Goal: Task Accomplishment & Management: Complete application form

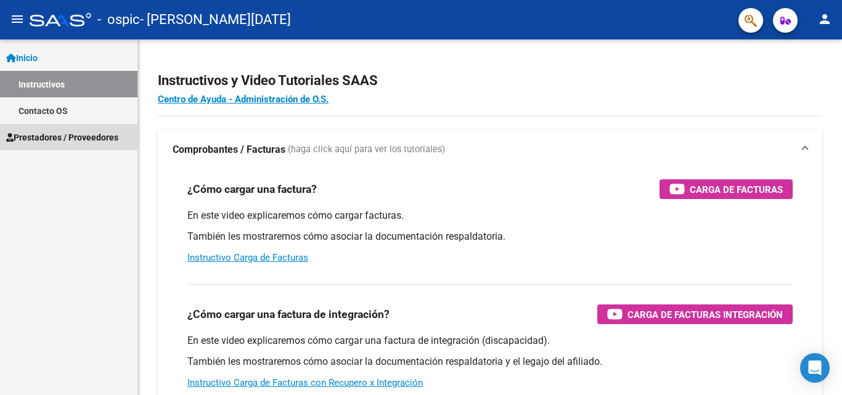
click at [56, 137] on span "Prestadores / Proveedores" at bounding box center [62, 138] width 112 height 14
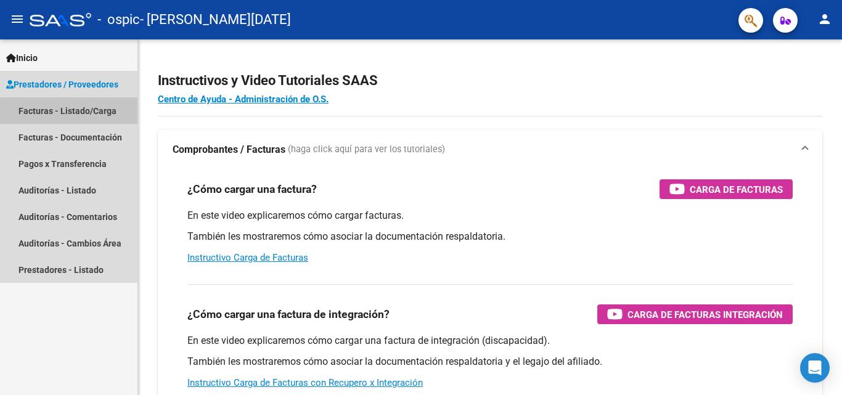
click at [54, 109] on link "Facturas - Listado/Carga" at bounding box center [69, 110] width 138 height 27
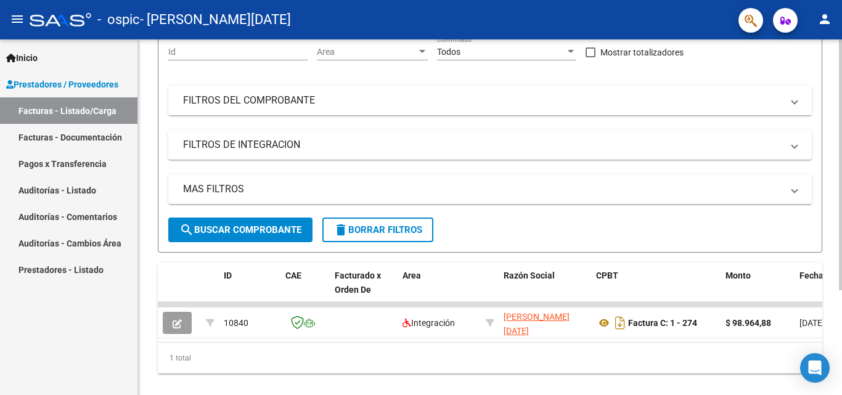
scroll to position [149, 0]
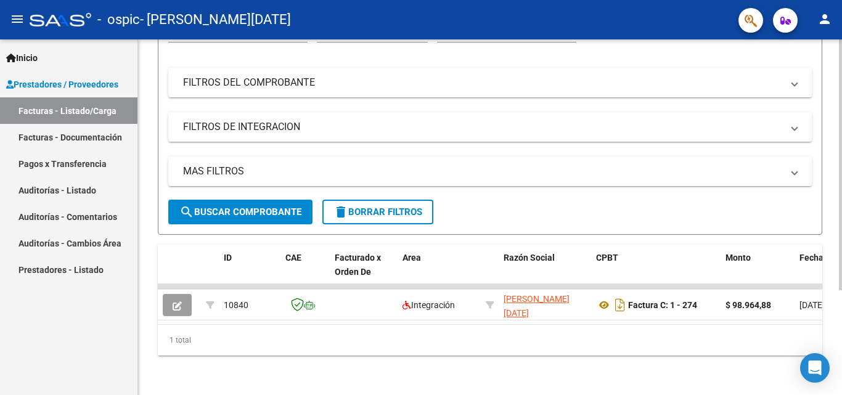
click at [842, 275] on div at bounding box center [840, 269] width 3 height 251
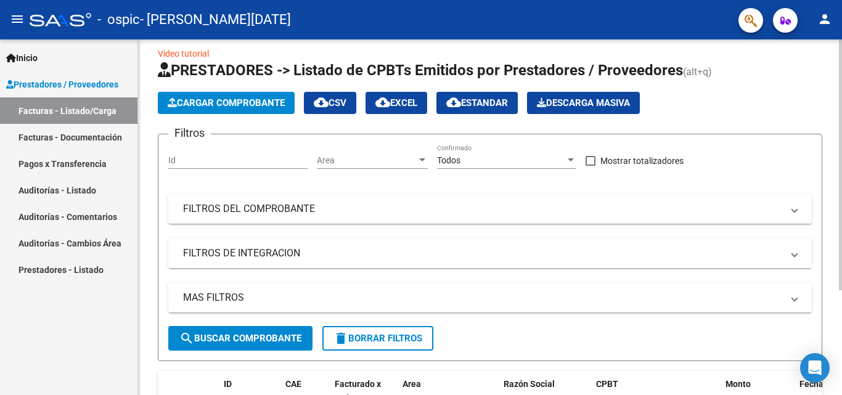
scroll to position [11, 0]
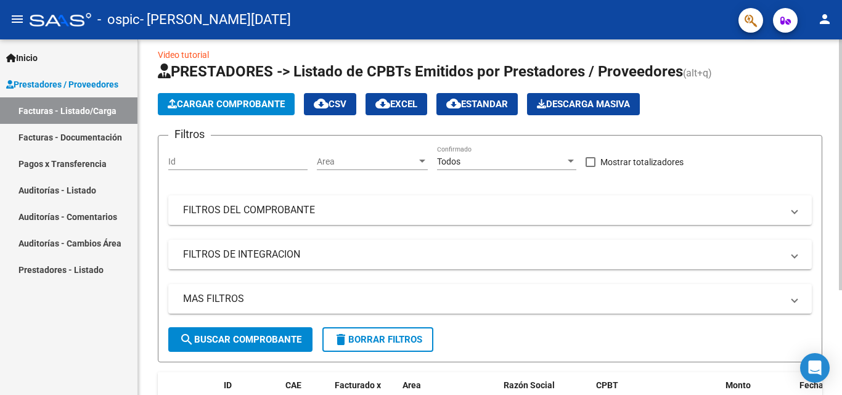
click at [839, 121] on div at bounding box center [840, 173] width 3 height 251
click at [252, 157] on input "Id" at bounding box center [237, 162] width 139 height 10
click at [91, 136] on link "Facturas - Documentación" at bounding box center [69, 137] width 138 height 27
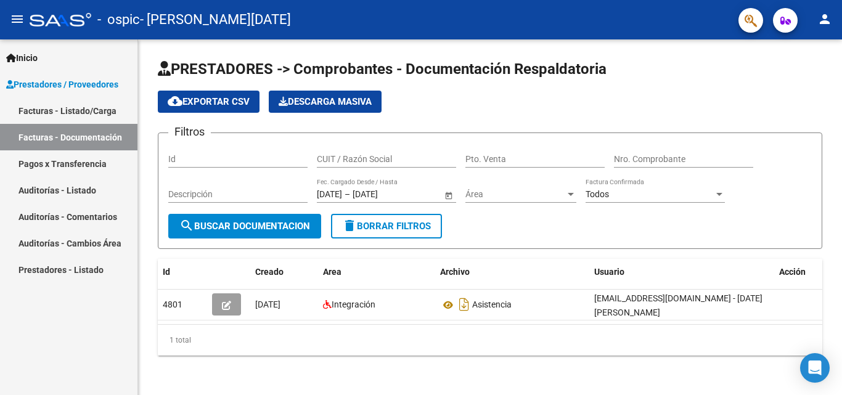
click at [84, 88] on span "Prestadores / Proveedores" at bounding box center [62, 85] width 112 height 14
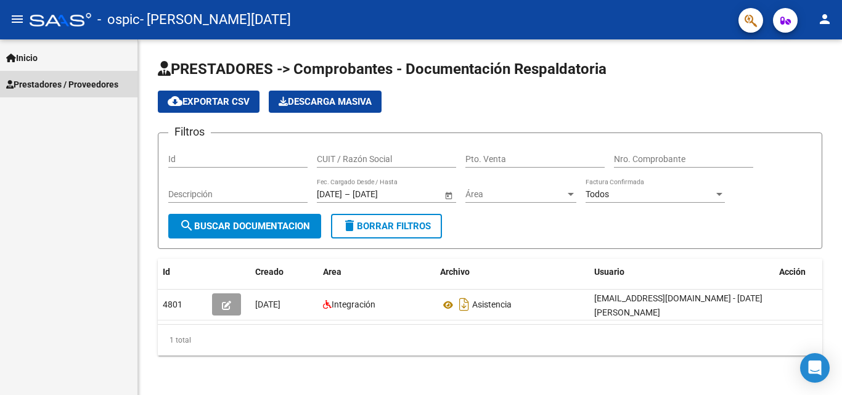
click at [84, 88] on span "Prestadores / Proveedores" at bounding box center [62, 85] width 112 height 14
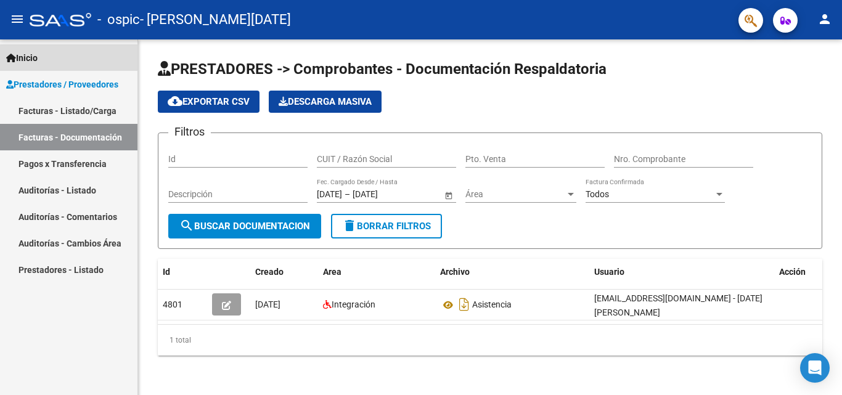
click at [73, 63] on link "Inicio" at bounding box center [69, 57] width 138 height 27
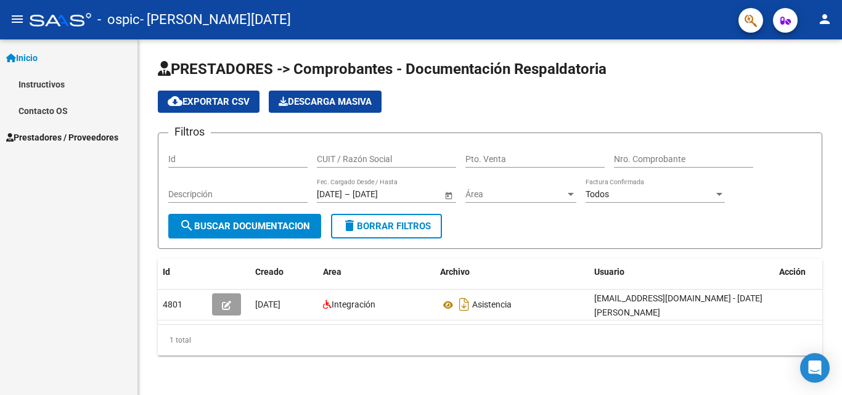
click at [68, 83] on link "Instructivos" at bounding box center [69, 84] width 138 height 27
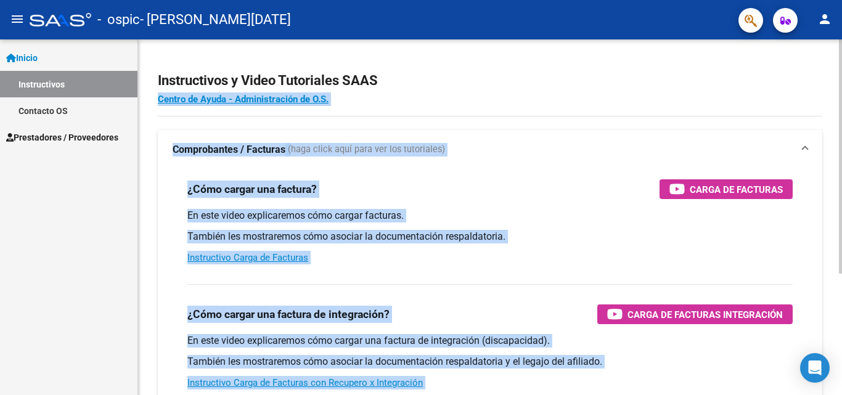
drag, startPoint x: 839, startPoint y: 81, endPoint x: 842, endPoint y: 116, distance: 34.7
click at [842, 116] on div "Instructivos y Video Tutoriales SAAS Centro de Ayuda - Administración de O.S. C…" at bounding box center [491, 309] width 707 height 541
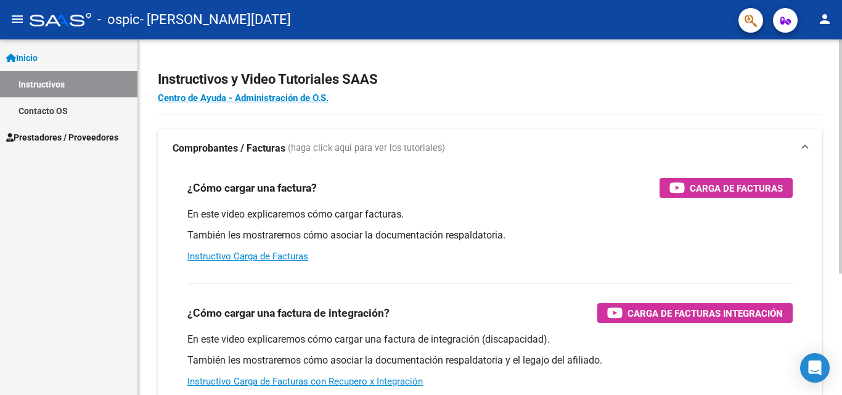
click at [842, 138] on div at bounding box center [840, 157] width 3 height 234
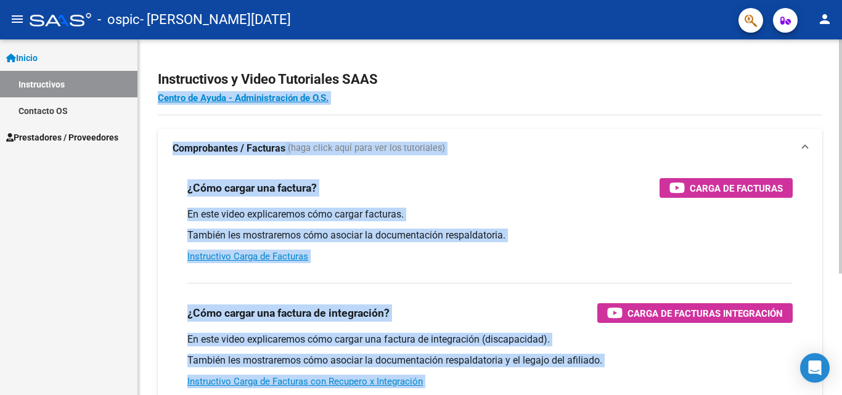
scroll to position [37, 0]
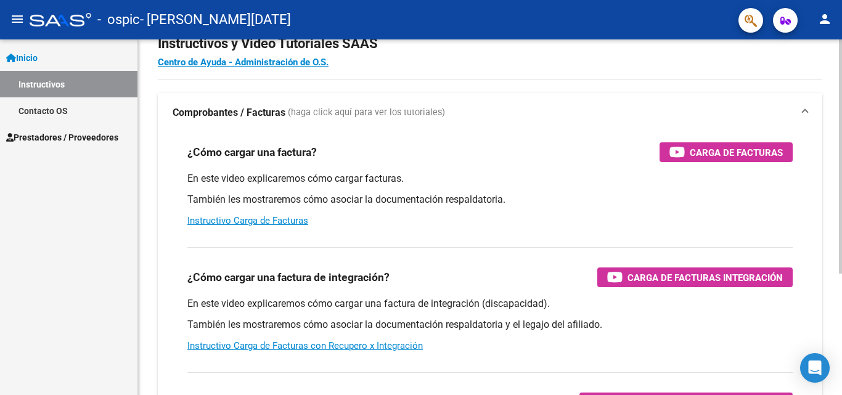
click at [842, 171] on div at bounding box center [840, 181] width 3 height 234
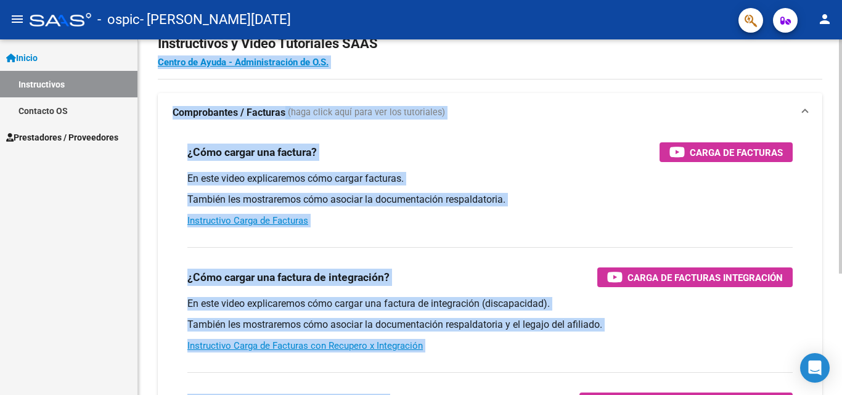
click at [702, 200] on p "También les mostraremos cómo asociar la documentación respaldatoria." at bounding box center [490, 200] width 606 height 14
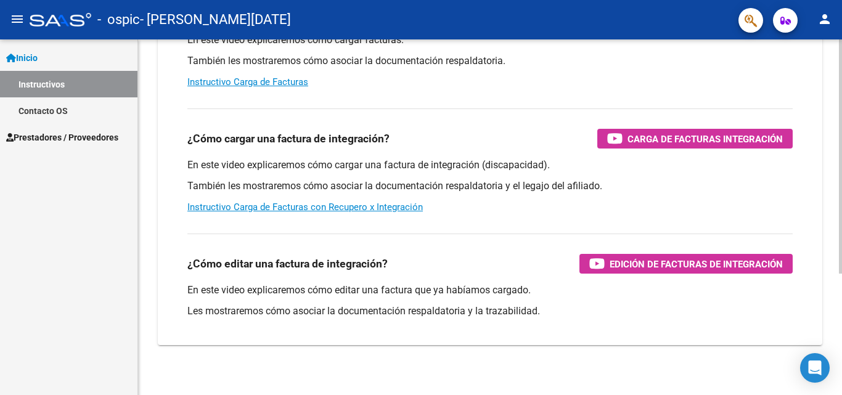
scroll to position [176, 0]
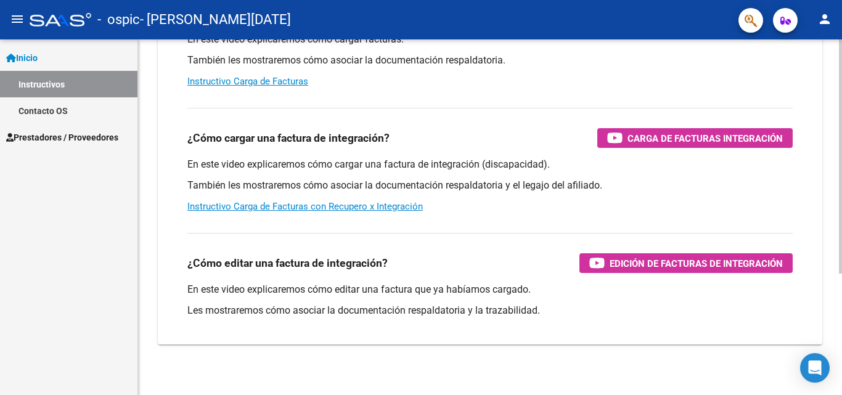
click at [842, 273] on div at bounding box center [840, 272] width 3 height 234
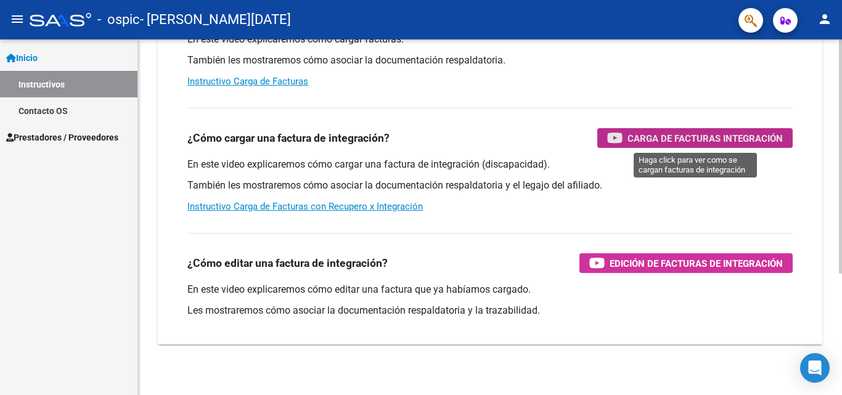
click at [638, 141] on span "Carga de Facturas Integración" at bounding box center [705, 138] width 155 height 15
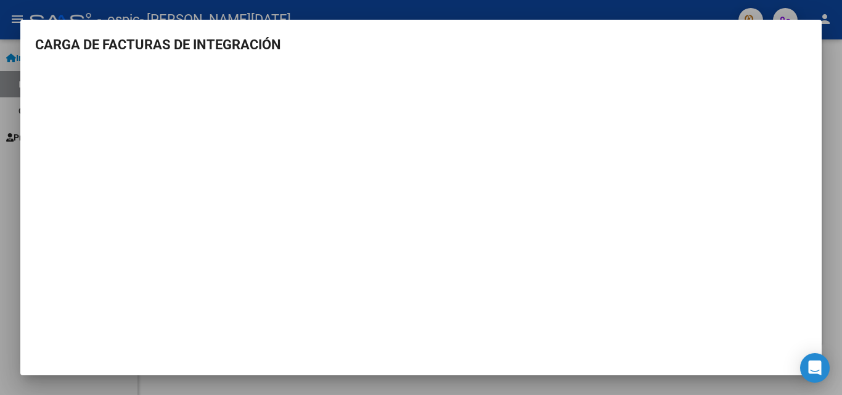
click at [528, 17] on div at bounding box center [421, 197] width 842 height 395
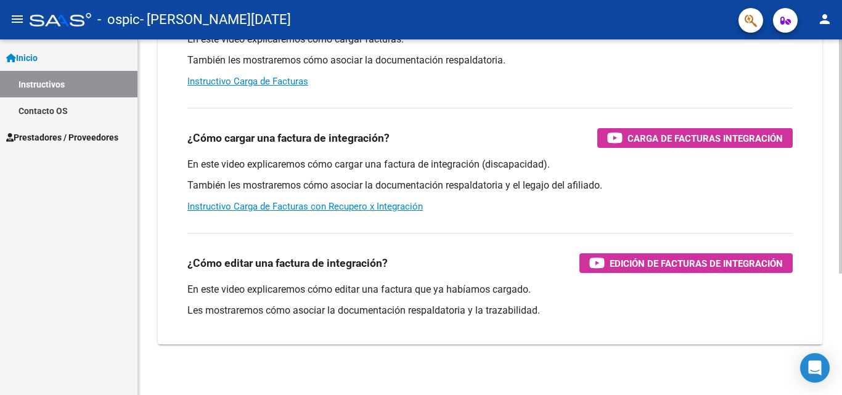
scroll to position [0, 0]
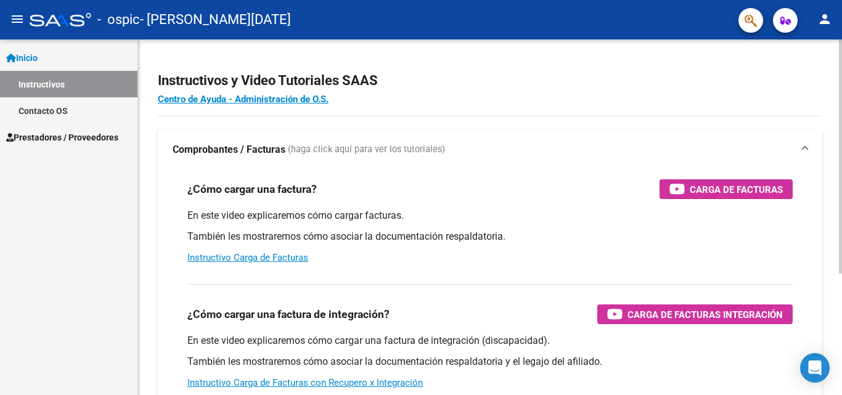
click at [842, 79] on div at bounding box center [840, 156] width 3 height 234
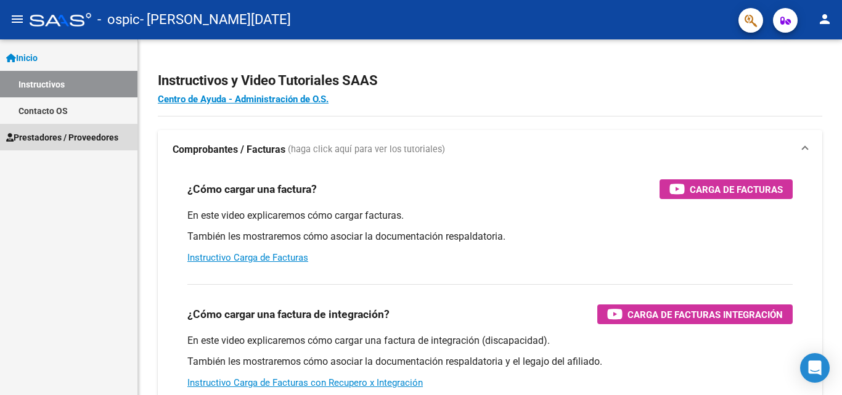
click at [56, 128] on link "Prestadores / Proveedores" at bounding box center [69, 137] width 138 height 27
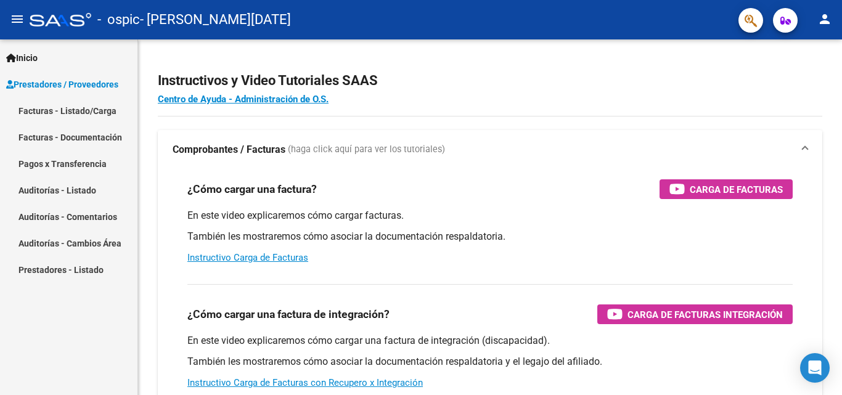
click at [61, 115] on link "Facturas - Listado/Carga" at bounding box center [69, 110] width 138 height 27
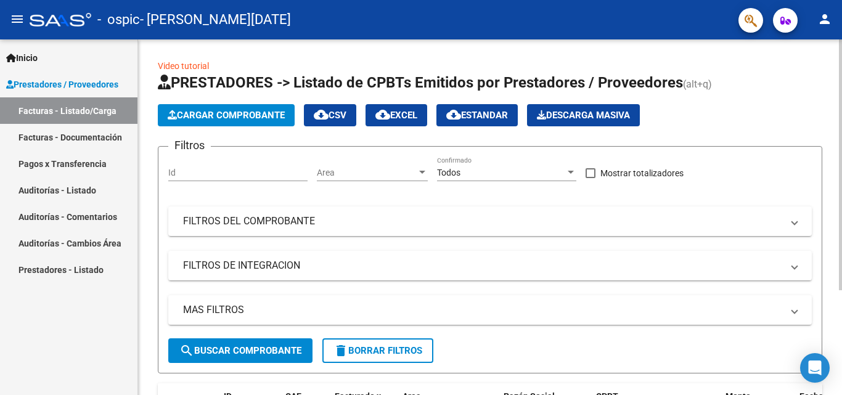
click at [842, 118] on div at bounding box center [840, 164] width 3 height 251
click at [239, 120] on span "Cargar Comprobante" at bounding box center [226, 115] width 117 height 11
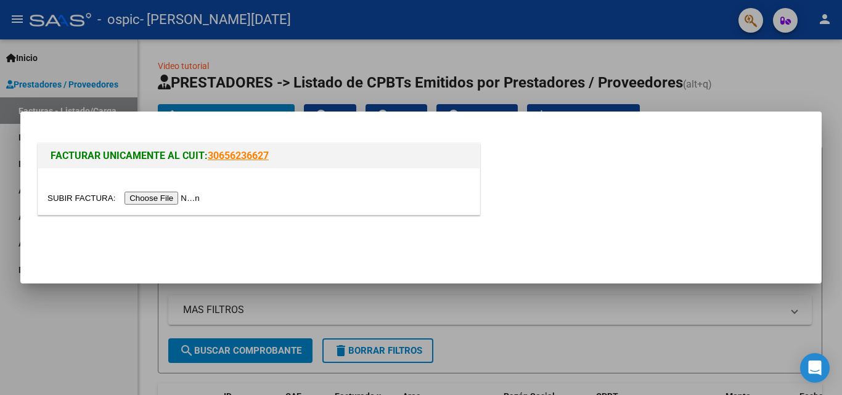
click at [170, 200] on input "file" at bounding box center [125, 198] width 156 height 13
click at [591, 64] on div at bounding box center [421, 197] width 842 height 395
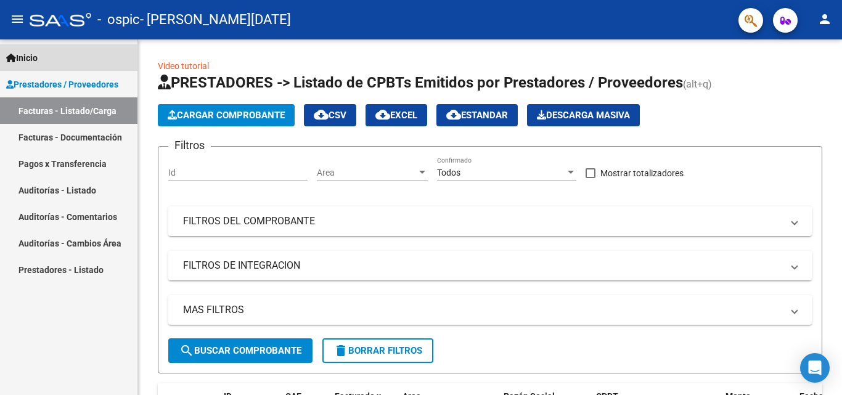
click at [38, 52] on span "Inicio" at bounding box center [21, 58] width 31 height 14
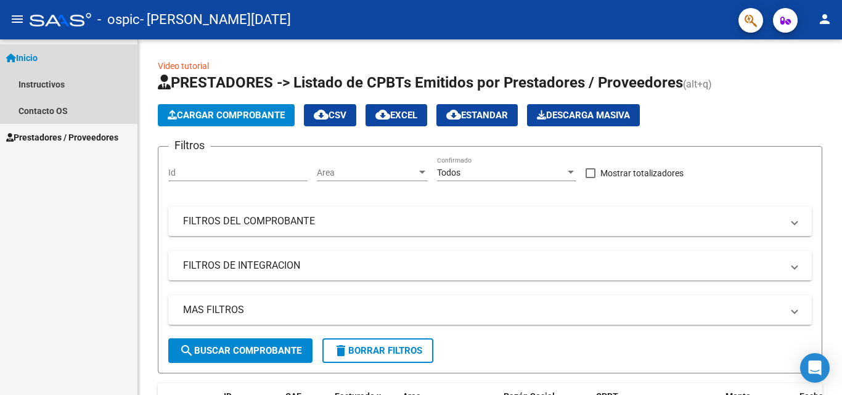
click at [38, 58] on span "Inicio" at bounding box center [21, 58] width 31 height 14
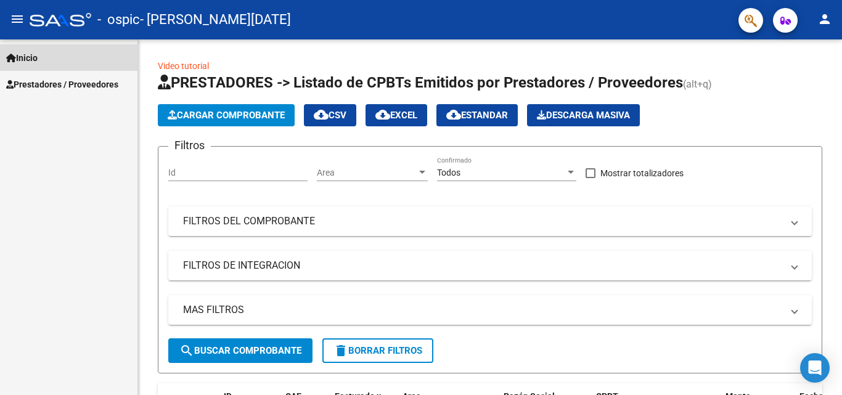
click at [38, 53] on span "Inicio" at bounding box center [21, 58] width 31 height 14
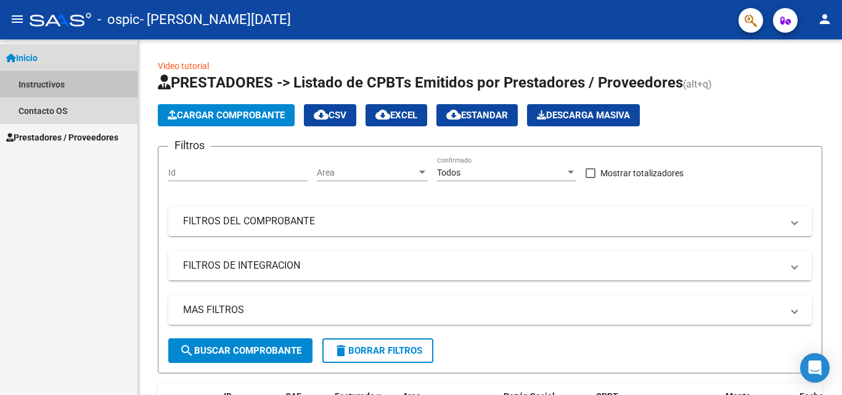
click at [41, 82] on link "Instructivos" at bounding box center [69, 84] width 138 height 27
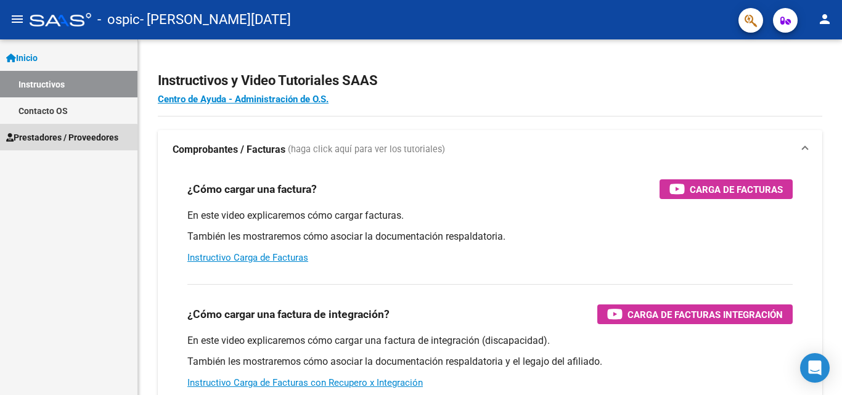
click at [60, 144] on link "Prestadores / Proveedores" at bounding box center [69, 137] width 138 height 27
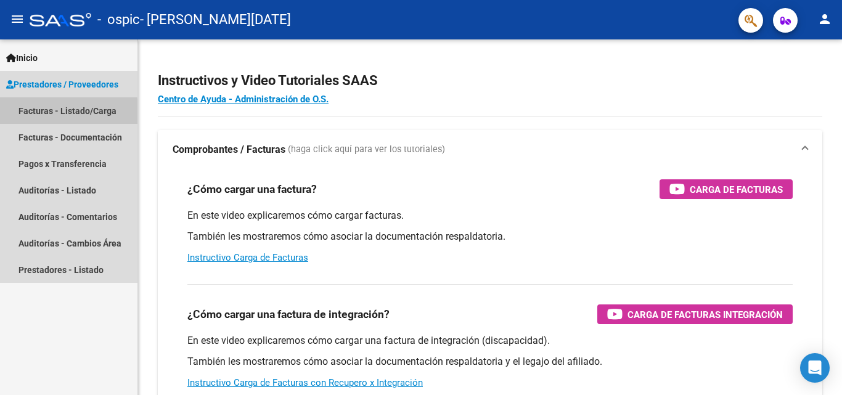
click at [55, 113] on link "Facturas - Listado/Carga" at bounding box center [69, 110] width 138 height 27
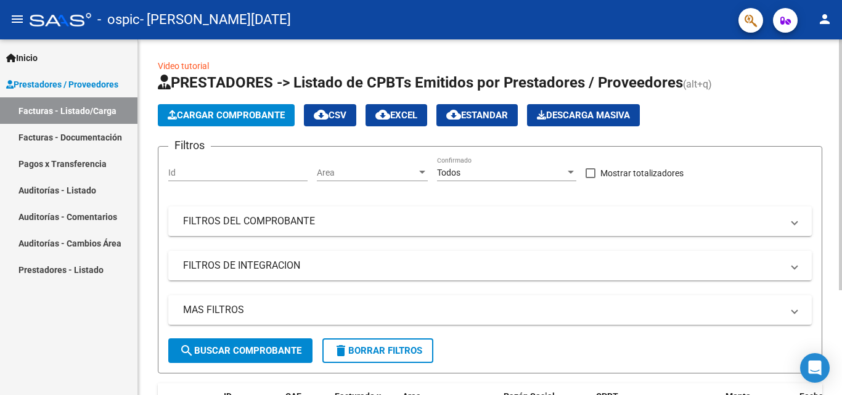
click at [186, 112] on span "Cargar Comprobante" at bounding box center [226, 115] width 117 height 11
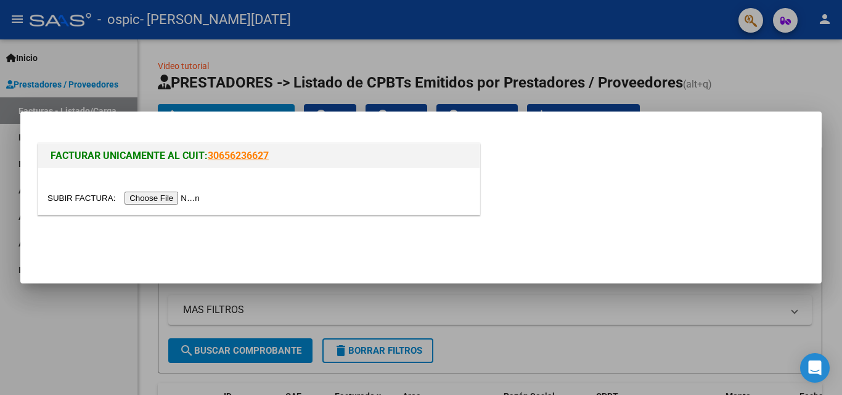
click at [159, 197] on input "file" at bounding box center [125, 198] width 156 height 13
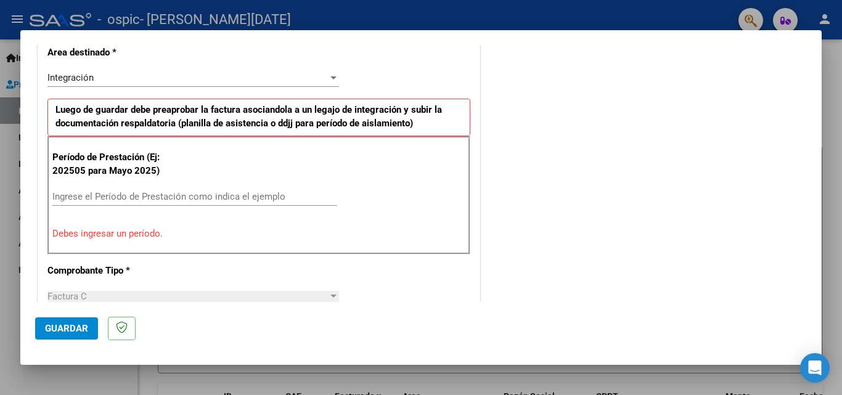
scroll to position [297, 0]
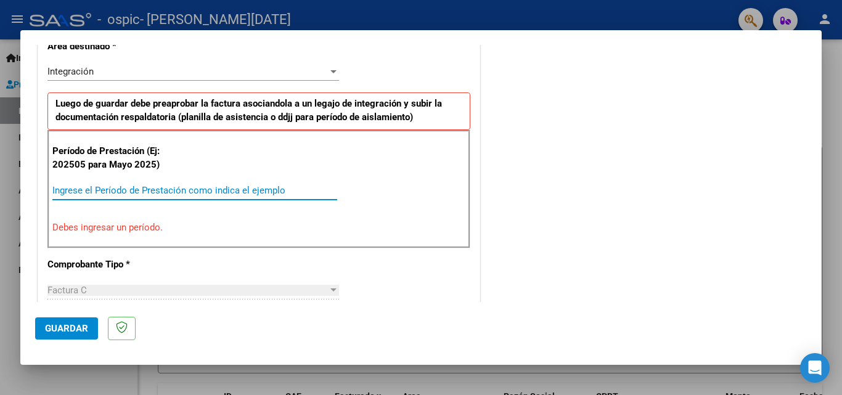
click at [265, 193] on input "Ingrese el Período de Prestación como indica el ejemplo" at bounding box center [194, 190] width 285 height 11
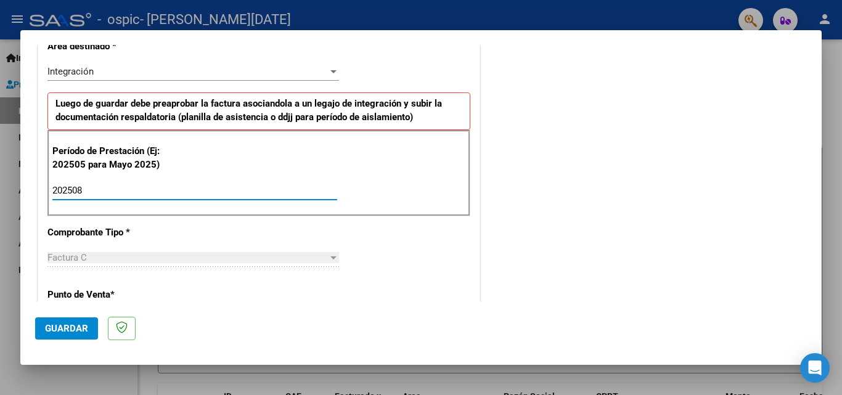
type input "202508"
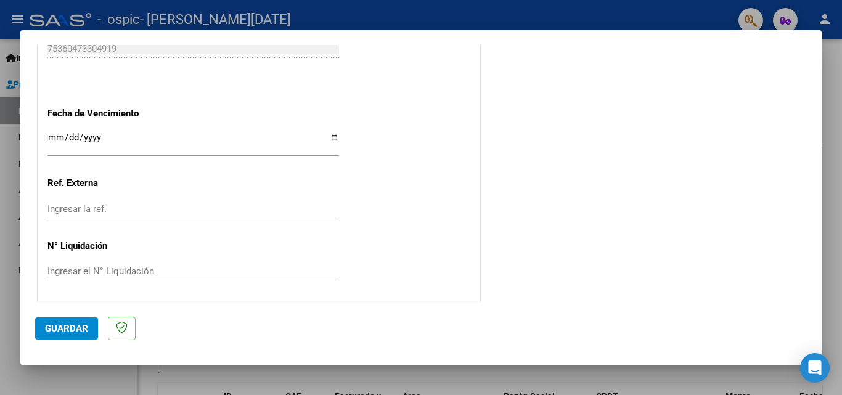
scroll to position [828, 0]
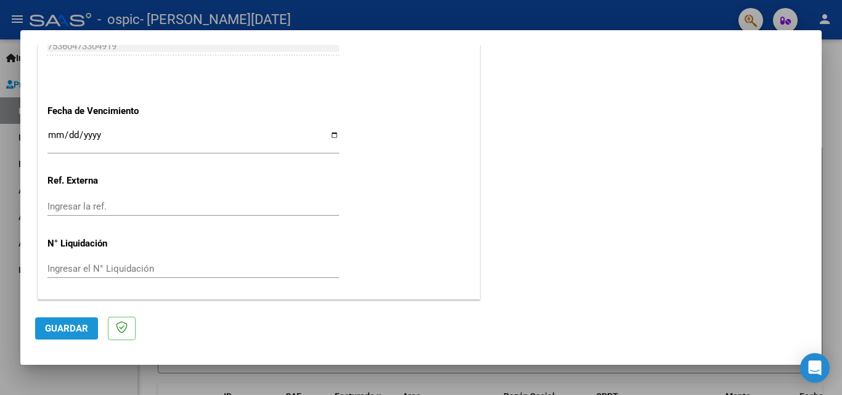
click at [74, 326] on span "Guardar" at bounding box center [66, 328] width 43 height 11
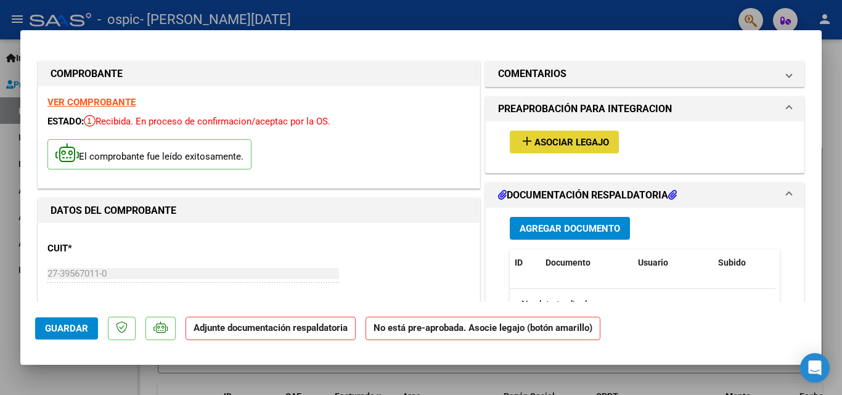
click at [540, 141] on span "Asociar Legajo" at bounding box center [572, 142] width 75 height 11
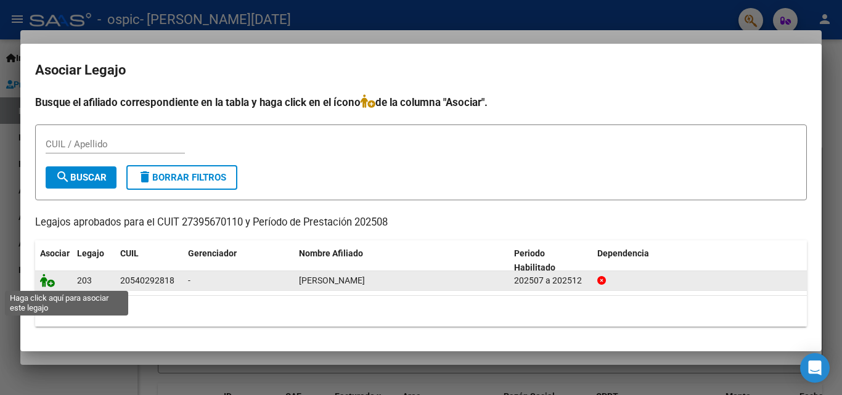
click at [47, 284] on icon at bounding box center [47, 281] width 15 height 14
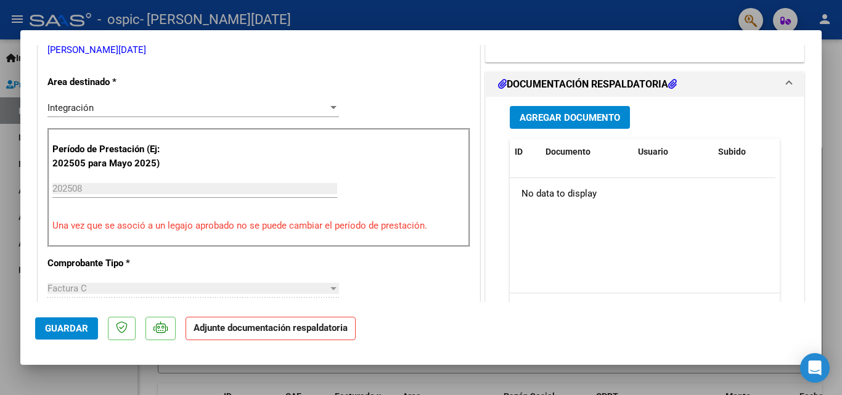
scroll to position [290, 0]
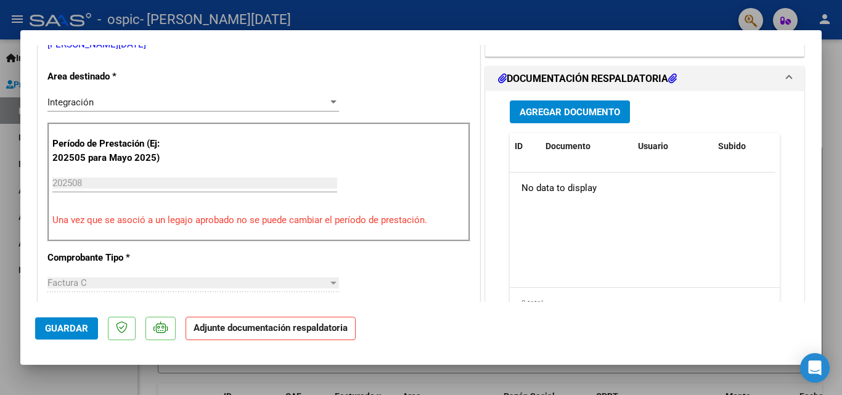
click at [541, 113] on span "Agregar Documento" at bounding box center [570, 112] width 101 height 11
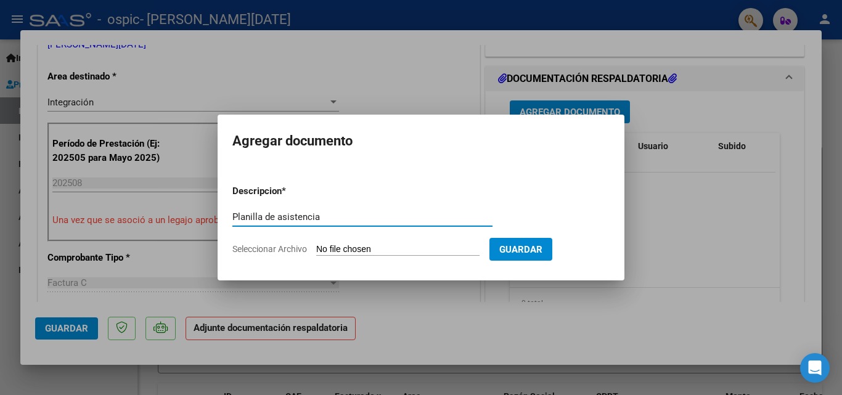
type input "Planilla de asistencia"
click at [292, 255] on form "Descripcion * Planilla de asistencia Escriba aquí una descripcion Seleccionar A…" at bounding box center [420, 220] width 377 height 90
click at [286, 250] on span "Seleccionar Archivo" at bounding box center [269, 249] width 75 height 10
click at [316, 250] on input "Seleccionar Archivo" at bounding box center [397, 250] width 163 height 12
type input "C:\fakepath\asistencia [PERSON_NAME] .pdf"
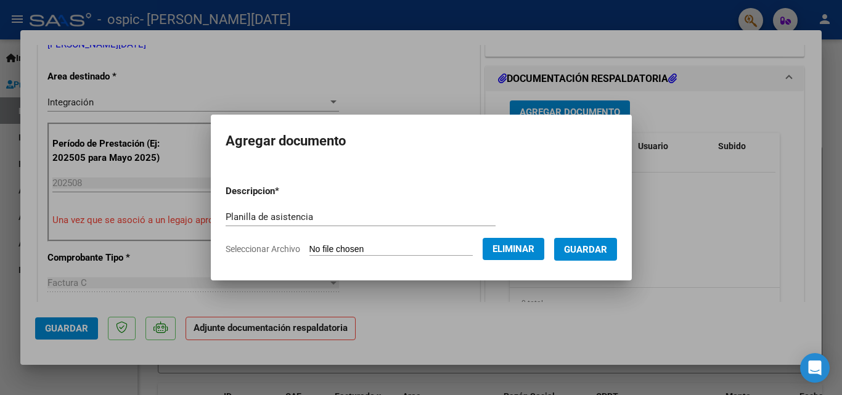
click at [579, 249] on span "Guardar" at bounding box center [585, 249] width 43 height 11
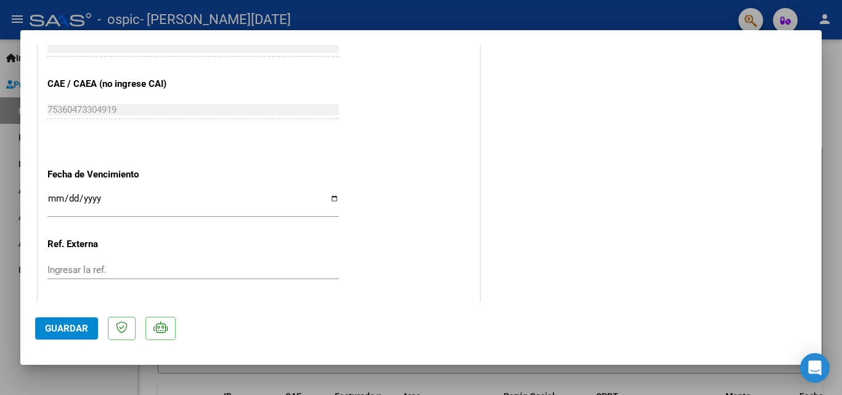
scroll to position [847, 0]
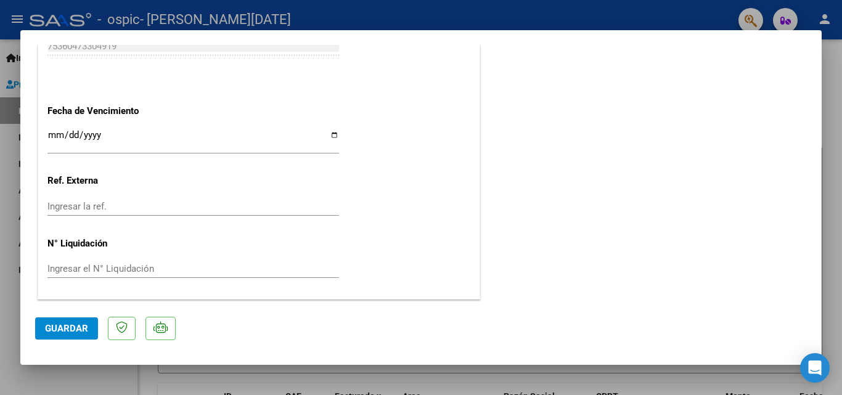
click at [54, 334] on button "Guardar" at bounding box center [66, 329] width 63 height 22
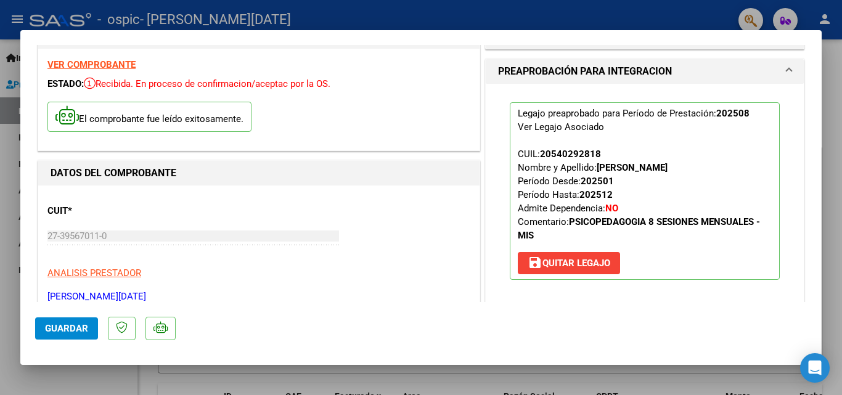
scroll to position [0, 0]
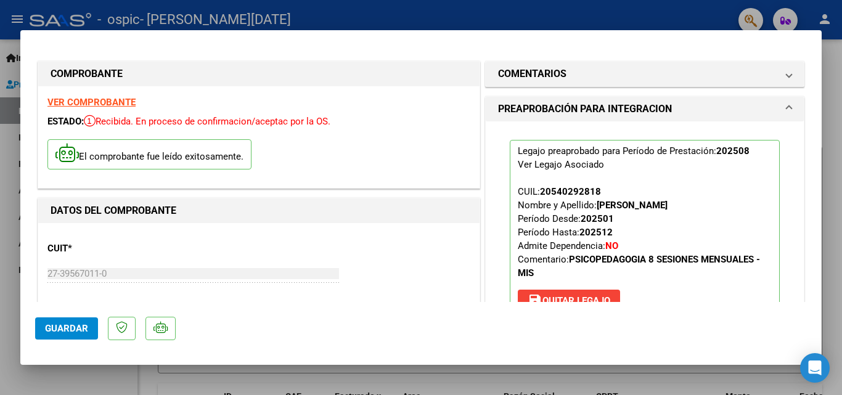
click at [710, 22] on div at bounding box center [421, 197] width 842 height 395
type input "$ 0,00"
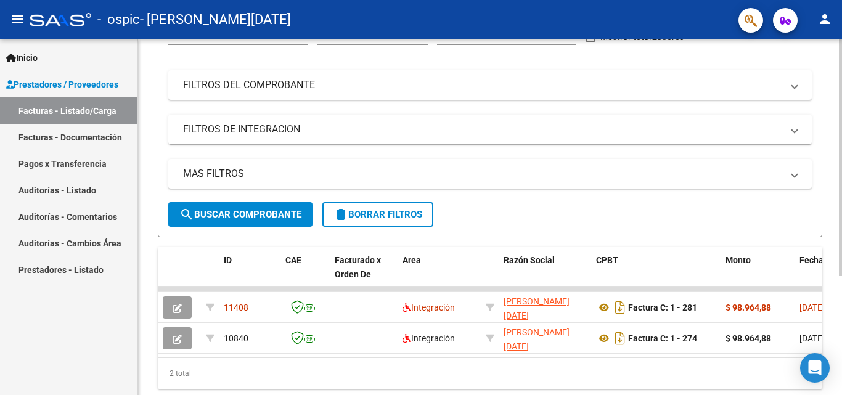
scroll to position [179, 0]
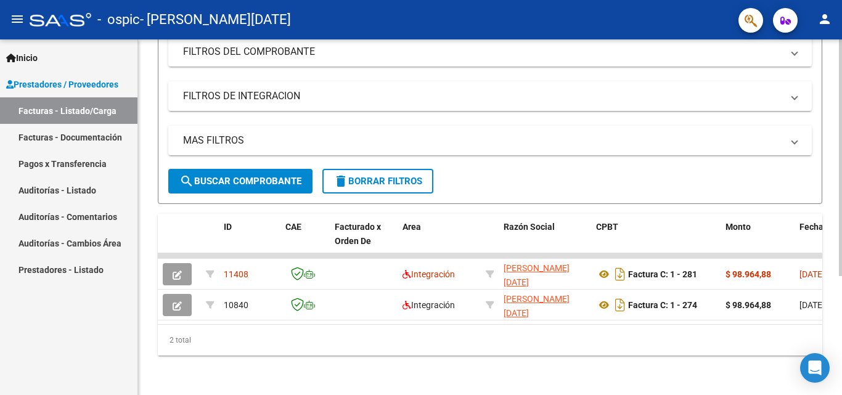
click at [842, 319] on div at bounding box center [840, 276] width 3 height 237
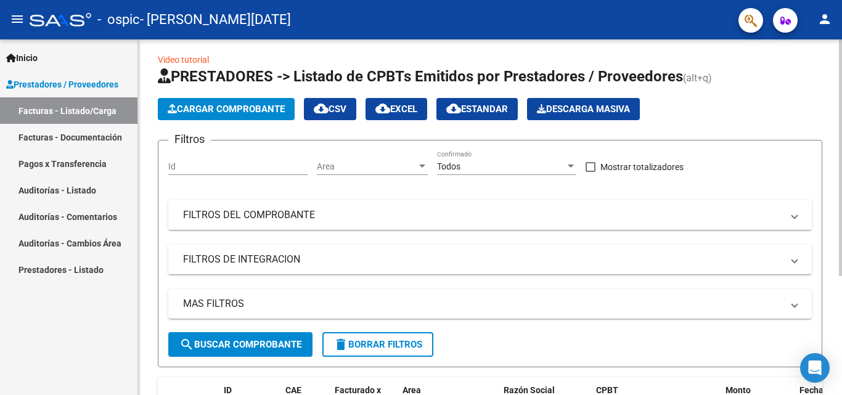
scroll to position [0, 0]
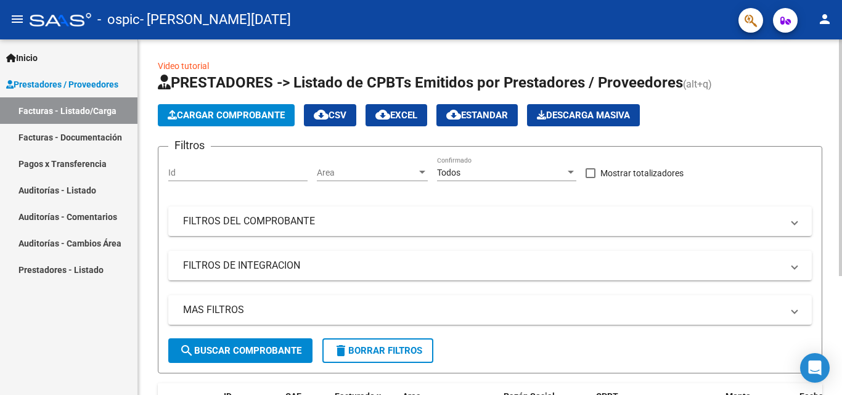
click at [842, 19] on div "menu - ospic - [PERSON_NAME][DATE] person Inicio Instructivos Contacto OS Prest…" at bounding box center [421, 197] width 842 height 395
